Goal: Task Accomplishment & Management: Use online tool/utility

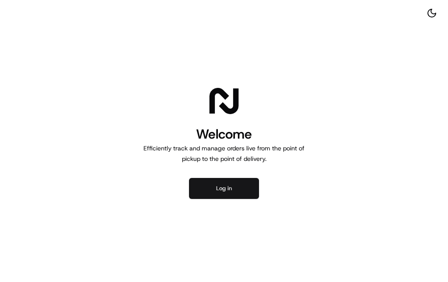
click at [228, 187] on button "Log in" at bounding box center [224, 188] width 70 height 21
